Goal: Find specific page/section: Find specific page/section

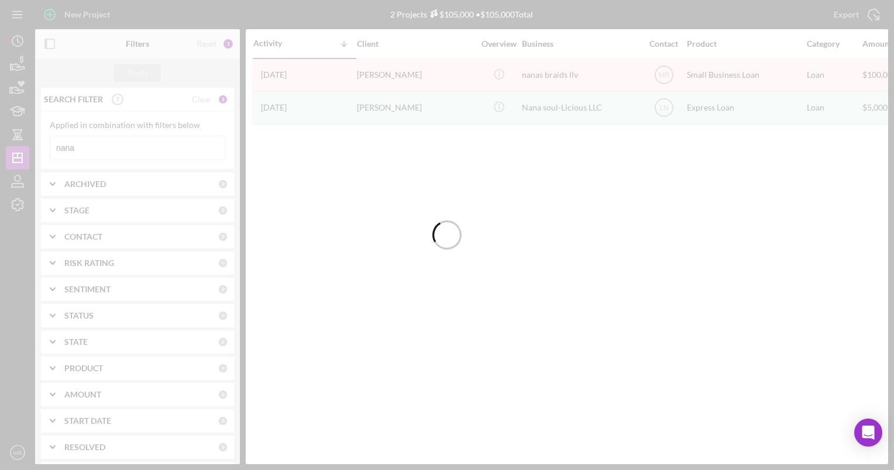
click at [111, 146] on div at bounding box center [447, 235] width 894 height 470
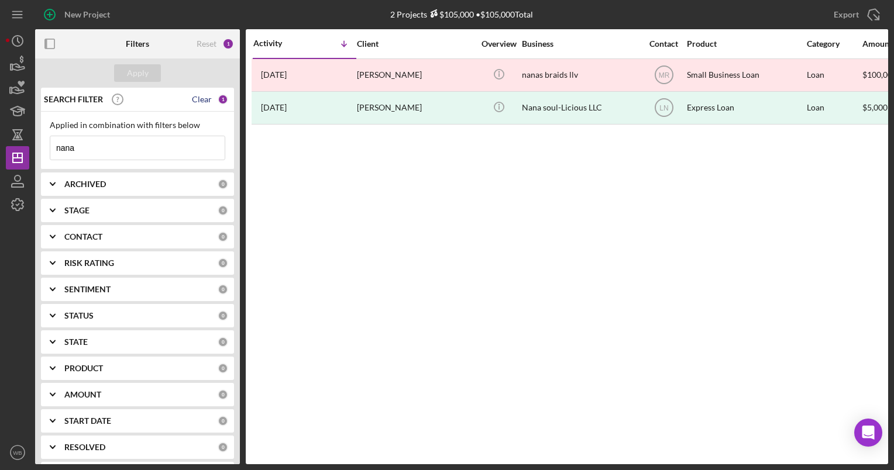
click at [195, 98] on div "Clear" at bounding box center [202, 99] width 20 height 9
click at [117, 148] on input at bounding box center [137, 147] width 174 height 23
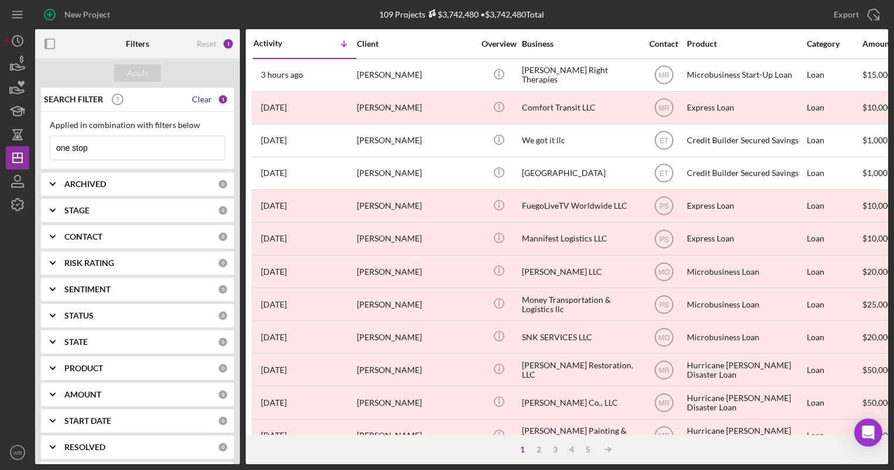
type input "one stop"
click at [202, 97] on div "Clear" at bounding box center [202, 99] width 20 height 9
click at [208, 37] on div "Reset 0" at bounding box center [215, 43] width 37 height 29
click at [89, 146] on input at bounding box center [137, 147] width 174 height 23
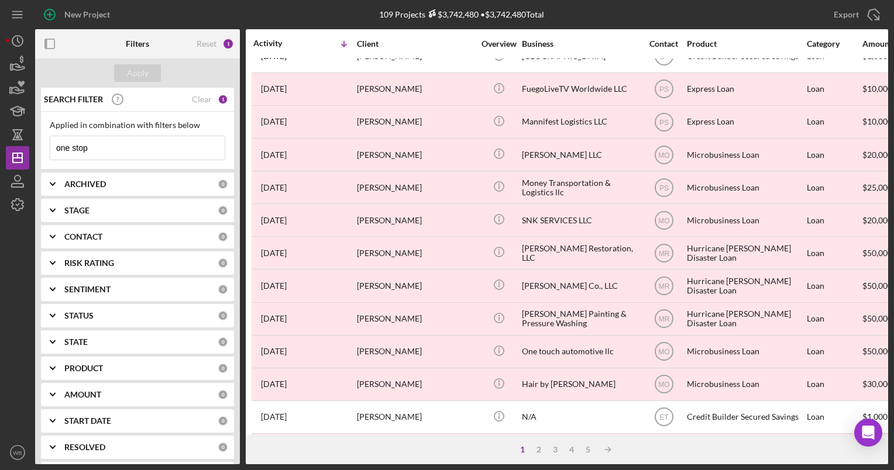
type input "one stop"
click at [215, 39] on div "Reset" at bounding box center [207, 43] width 20 height 9
click at [195, 182] on div "Clear" at bounding box center [202, 184] width 20 height 9
click at [197, 239] on div "Clear" at bounding box center [202, 236] width 20 height 9
click at [121, 147] on input at bounding box center [137, 147] width 174 height 23
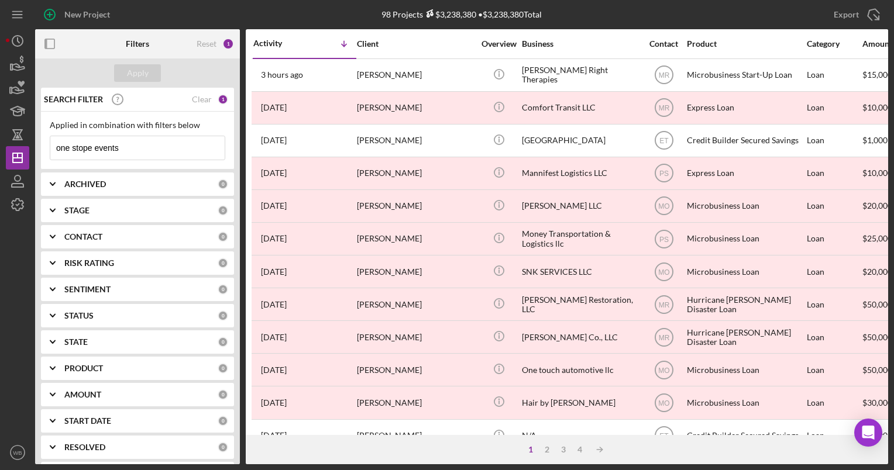
drag, startPoint x: 137, startPoint y: 145, endPoint x: 0, endPoint y: 150, distance: 137.0
click at [0, 151] on html "New Project 98 Projects $3,238,380 • $3,238,380 Total nana Export Icon/Export F…" at bounding box center [447, 235] width 894 height 470
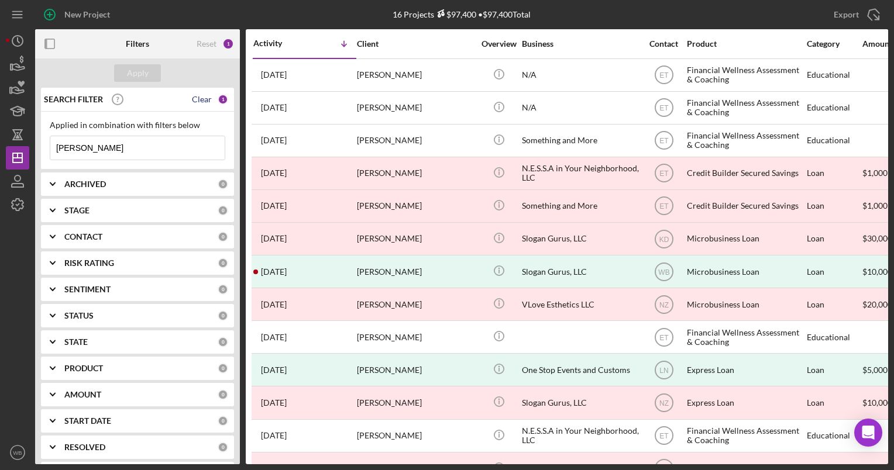
type input "jordan logan"
click at [199, 96] on div "Clear" at bounding box center [202, 99] width 20 height 9
click at [136, 140] on input at bounding box center [137, 147] width 174 height 23
type input "jordan logan"
click at [201, 95] on div "Clear" at bounding box center [202, 99] width 20 height 9
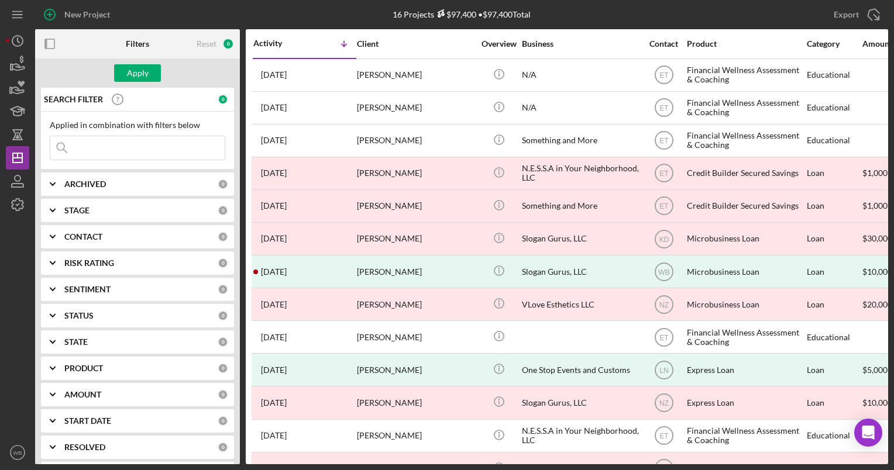
click at [130, 148] on input at bounding box center [137, 147] width 174 height 23
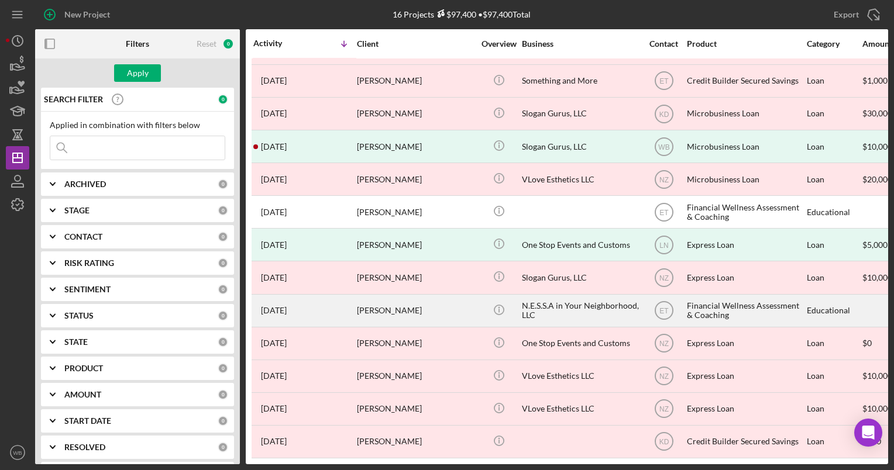
scroll to position [133, 0]
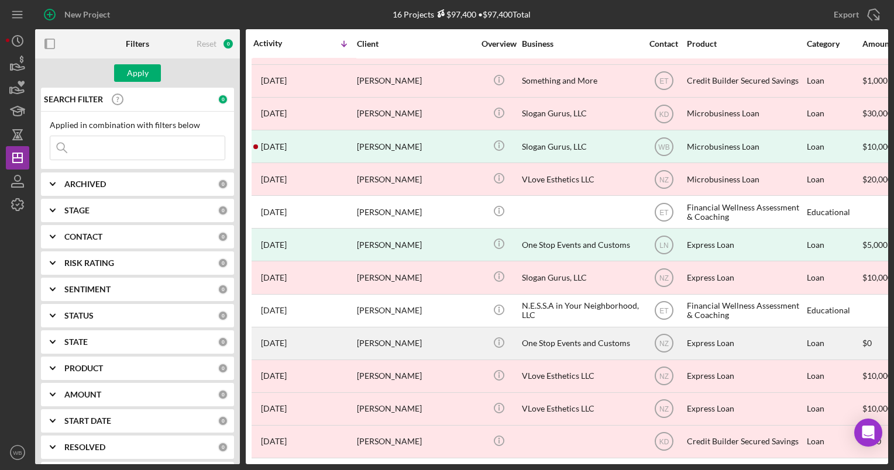
click at [447, 335] on div "[PERSON_NAME]" at bounding box center [415, 343] width 117 height 31
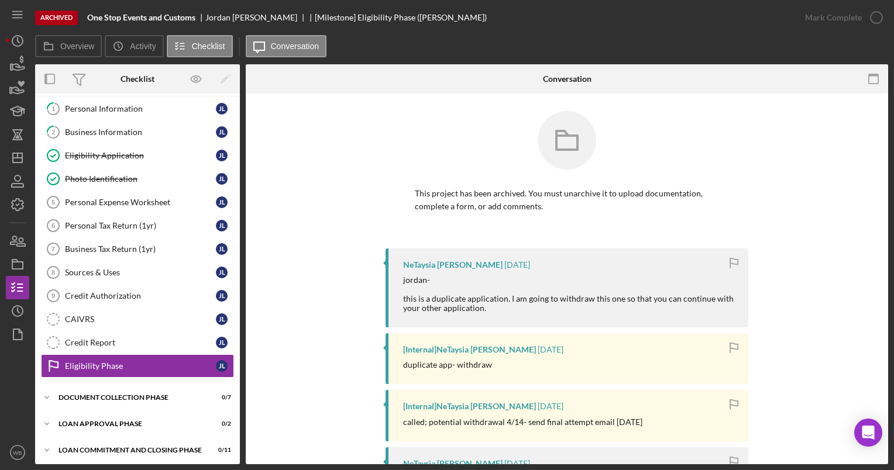
scroll to position [27, 0]
click at [104, 291] on div "Credit Authorization" at bounding box center [140, 295] width 151 height 9
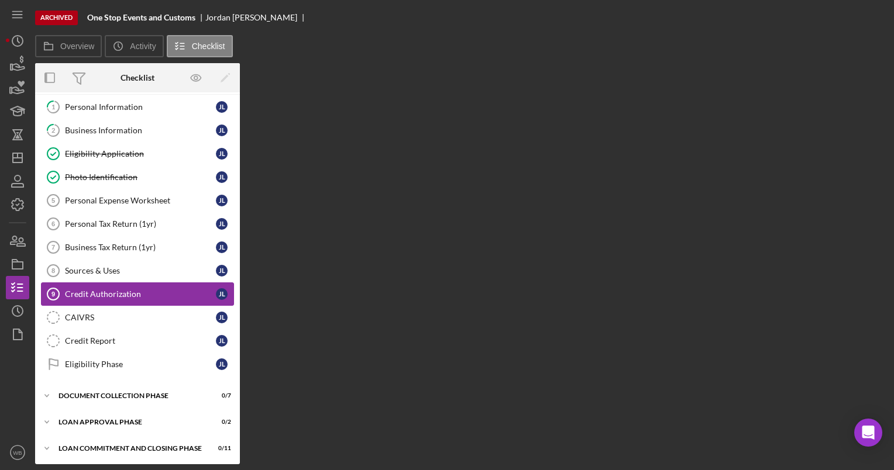
scroll to position [26, 0]
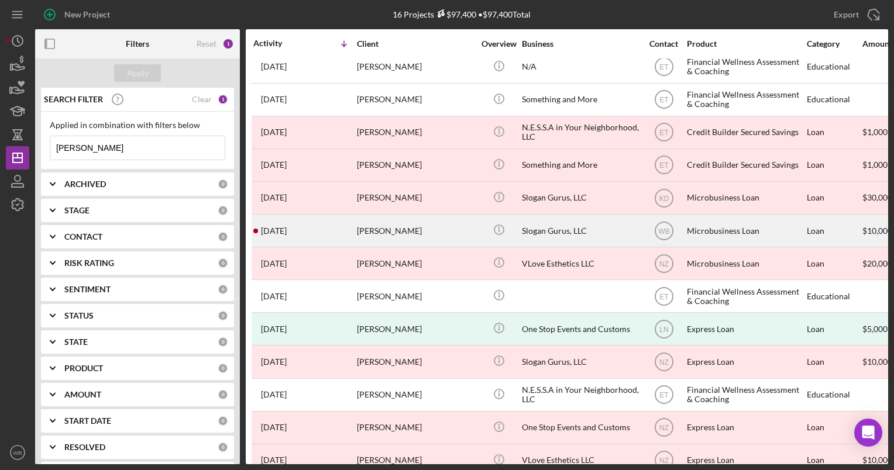
scroll to position [58, 0]
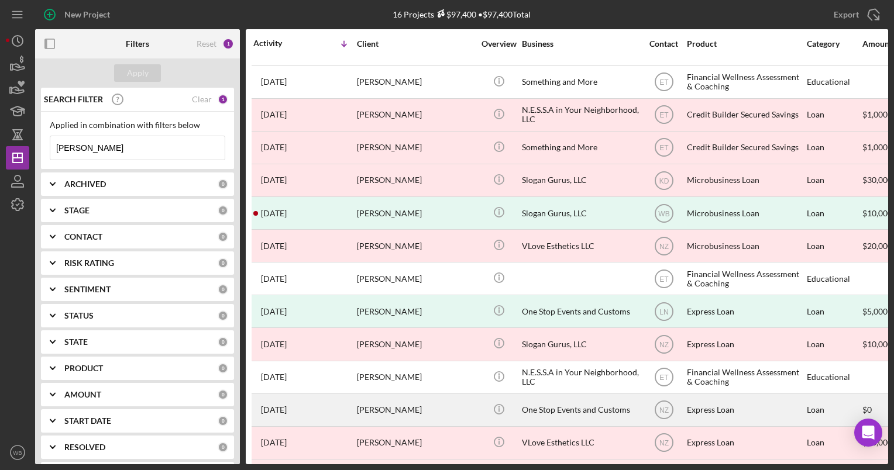
click at [456, 412] on div "[PERSON_NAME]" at bounding box center [415, 410] width 117 height 31
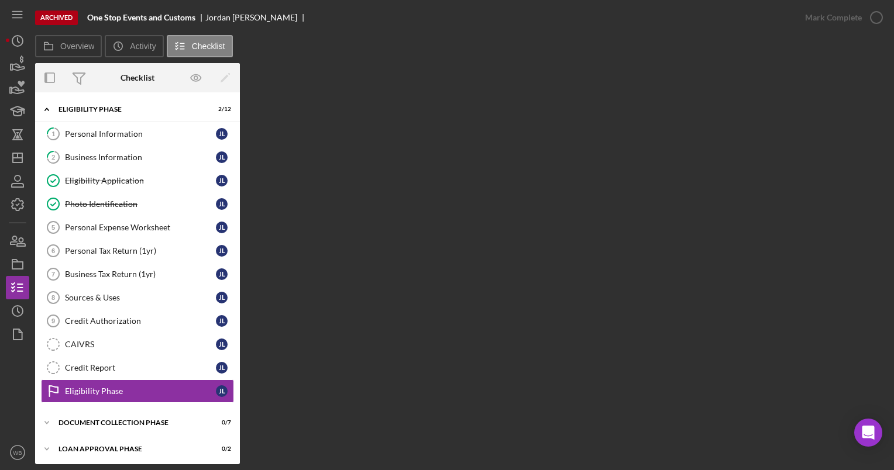
scroll to position [26, 0]
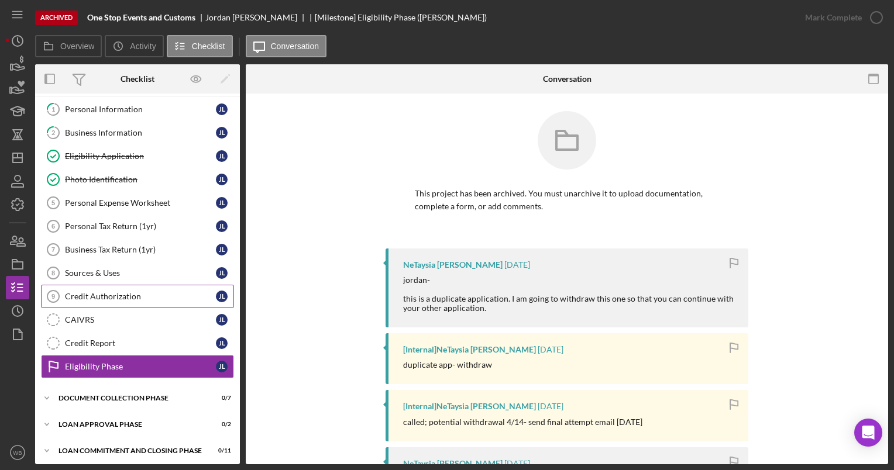
click at [103, 294] on div "Credit Authorization" at bounding box center [140, 296] width 151 height 9
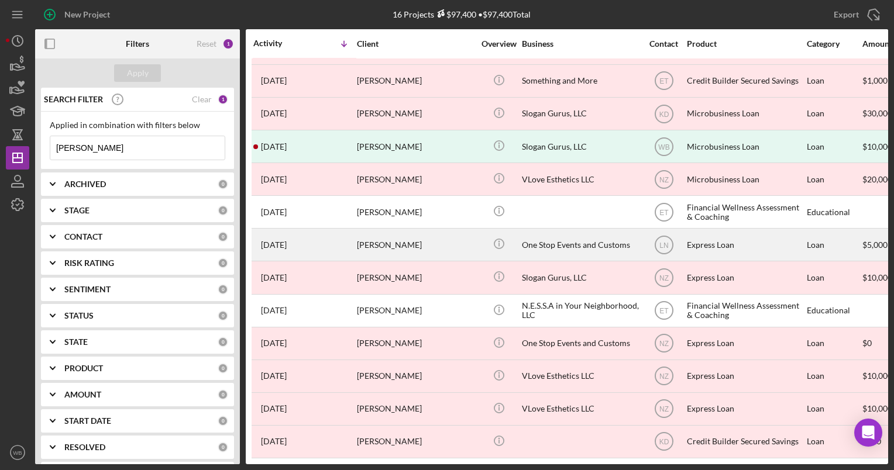
scroll to position [133, 0]
click at [573, 239] on div "One Stop Events and Customs" at bounding box center [580, 244] width 117 height 31
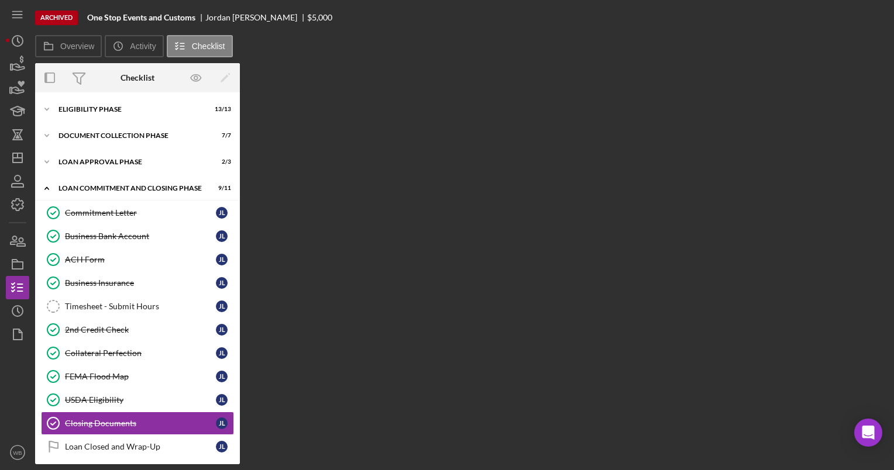
scroll to position [3, 0]
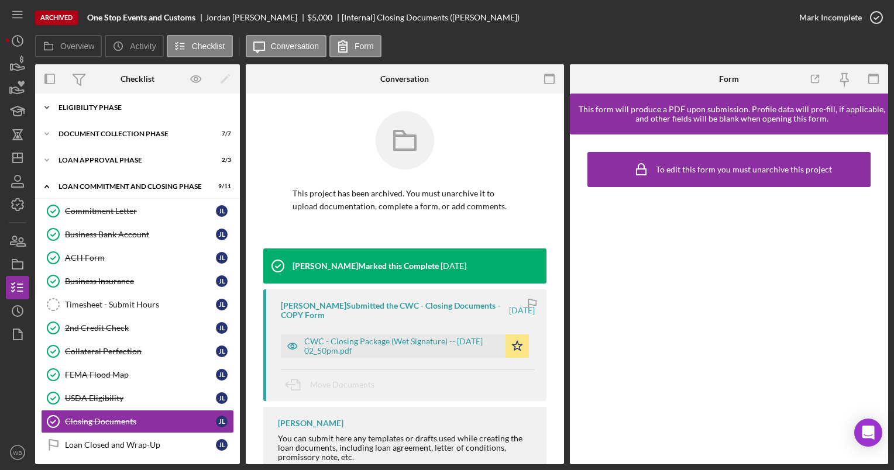
click at [45, 105] on icon "Icon/Expander" at bounding box center [46, 107] width 23 height 23
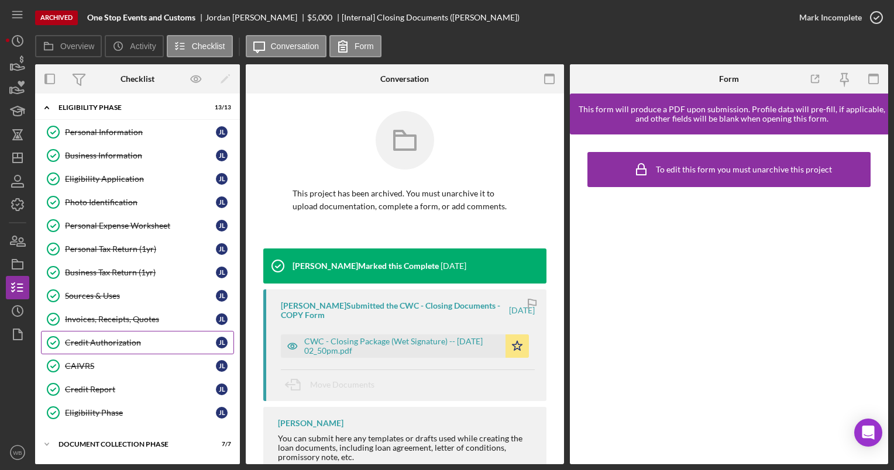
click at [102, 339] on div "Credit Authorization" at bounding box center [140, 342] width 151 height 9
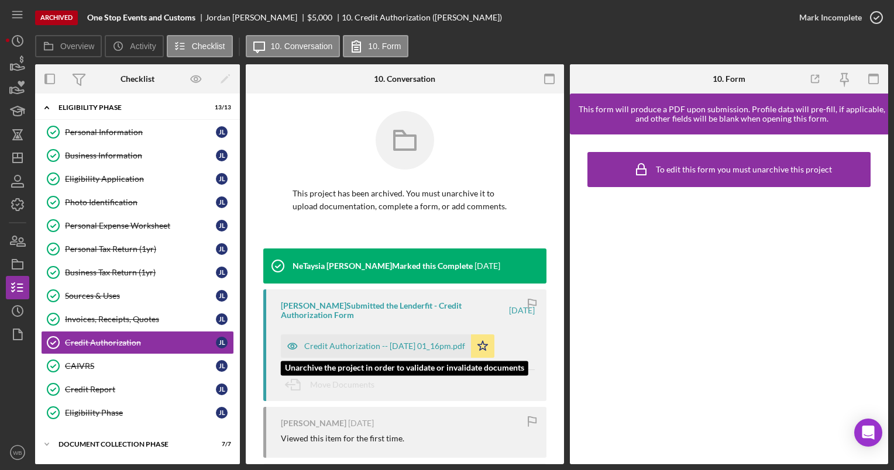
click at [330, 346] on div "Credit Authorization -- [DATE] 01_16pm.pdf" at bounding box center [384, 346] width 161 height 9
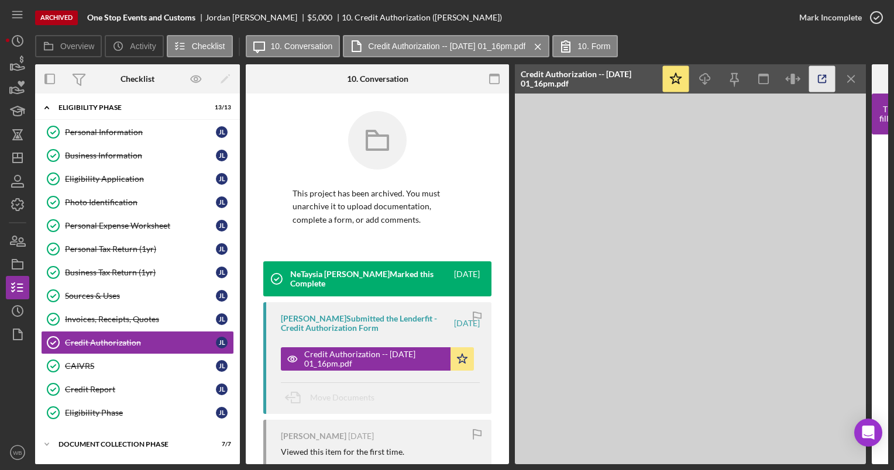
click at [822, 77] on line "button" at bounding box center [824, 77] width 4 height 4
click at [846, 75] on icon "Icon/Menu Close" at bounding box center [851, 79] width 26 height 26
